Goal: Information Seeking & Learning: Learn about a topic

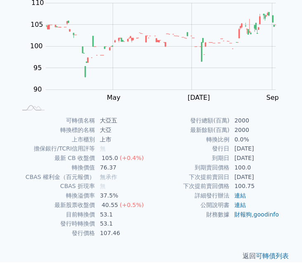
scroll to position [54, 0]
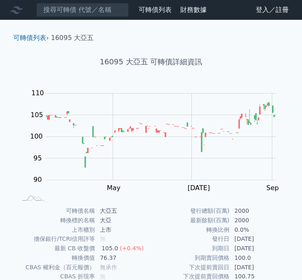
scroll to position [80, 0]
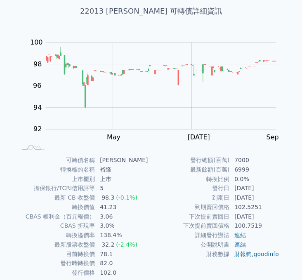
scroll to position [51, 0]
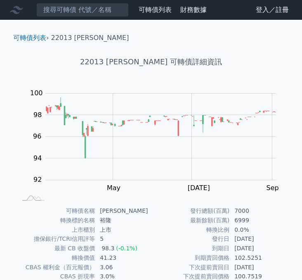
scroll to position [80, 0]
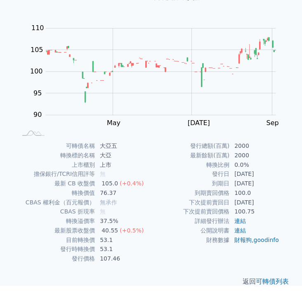
scroll to position [54, 0]
